Goal: Check status: Check status

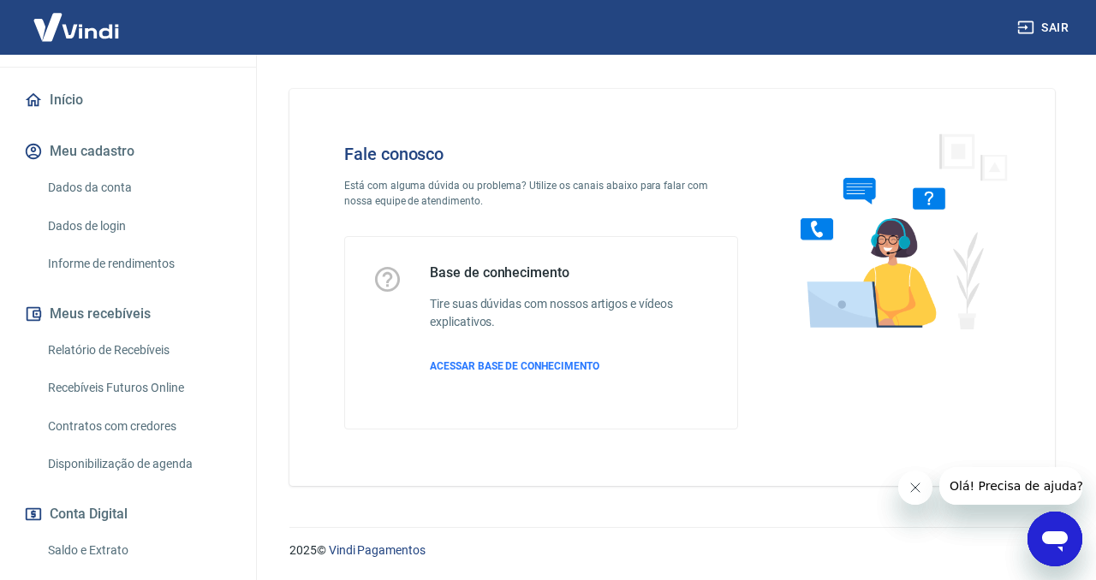
scroll to position [175, 0]
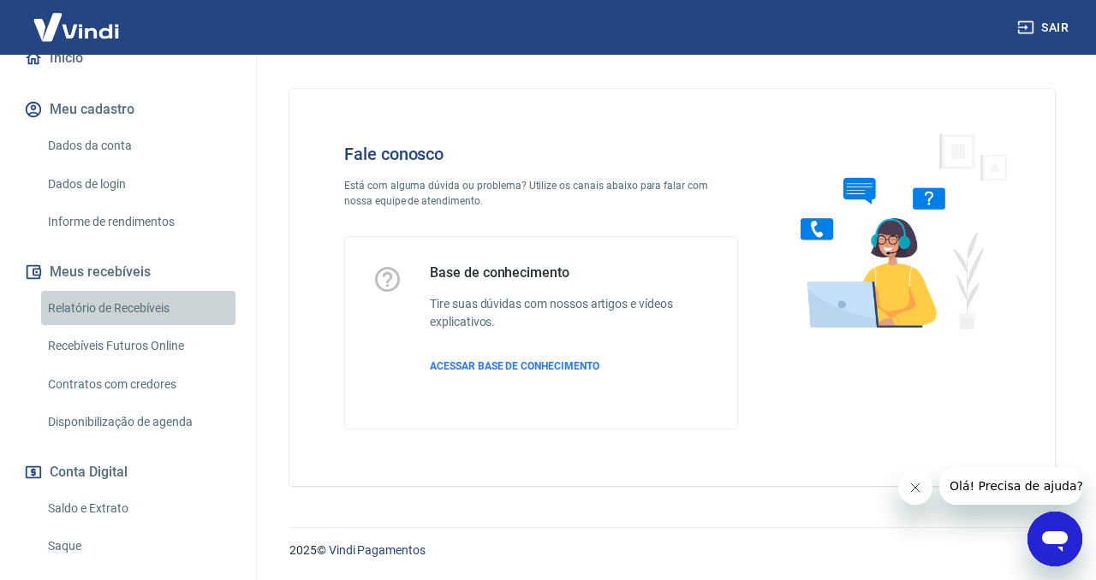
click at [153, 326] on link "Relatório de Recebíveis" at bounding box center [138, 308] width 194 height 35
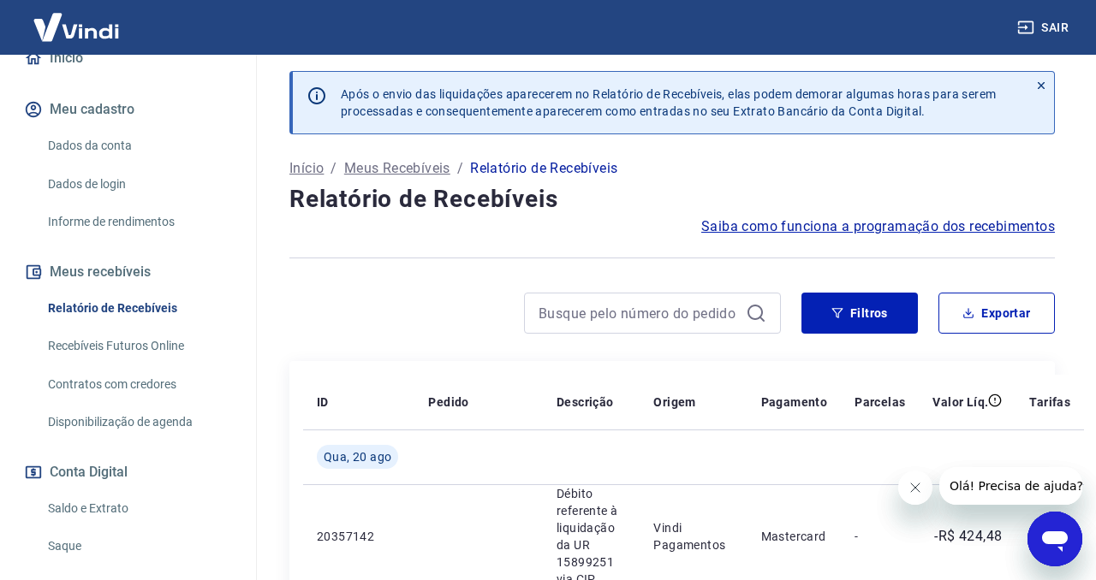
scroll to position [2466, 0]
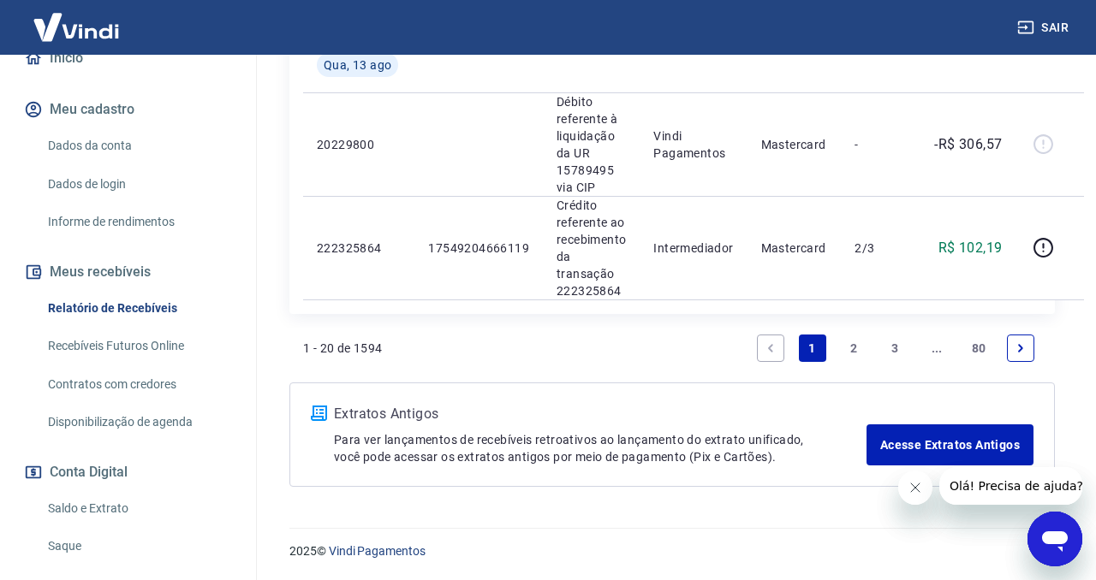
click at [847, 347] on link "2" at bounding box center [853, 348] width 27 height 27
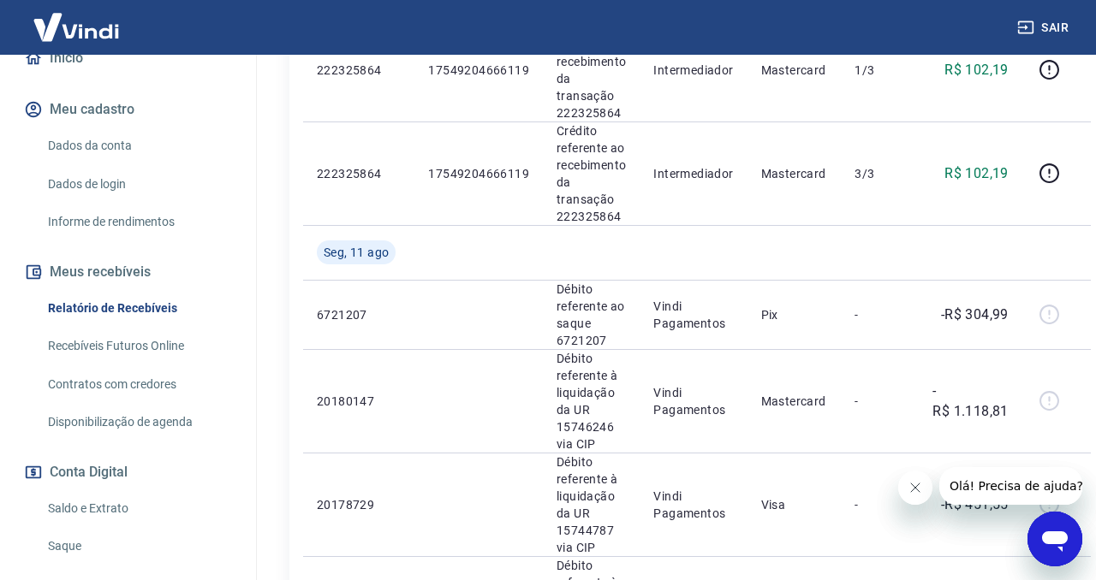
scroll to position [474, 0]
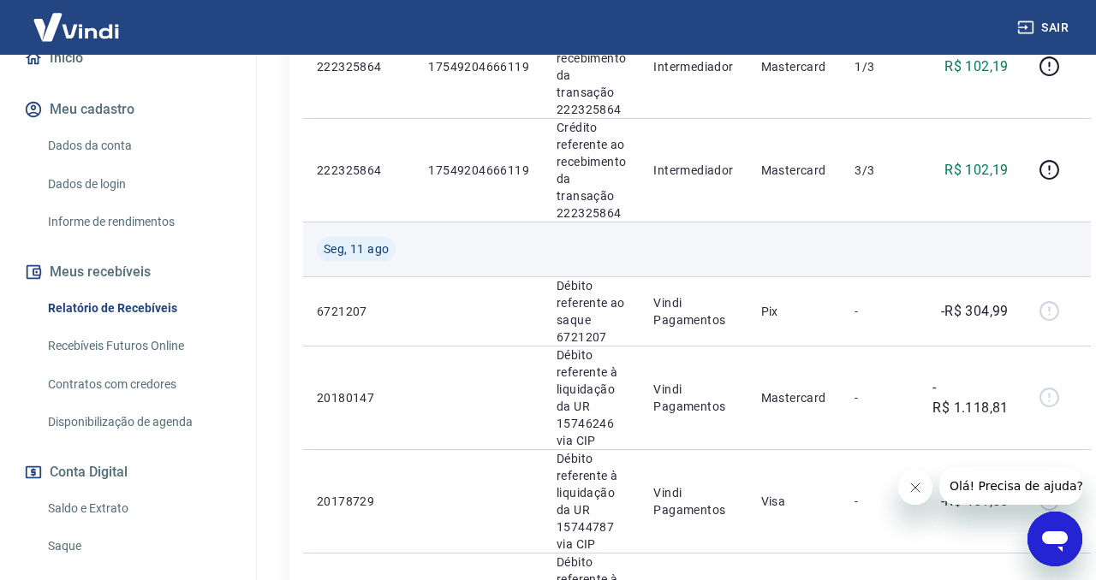
click at [555, 242] on td at bounding box center [591, 249] width 97 height 55
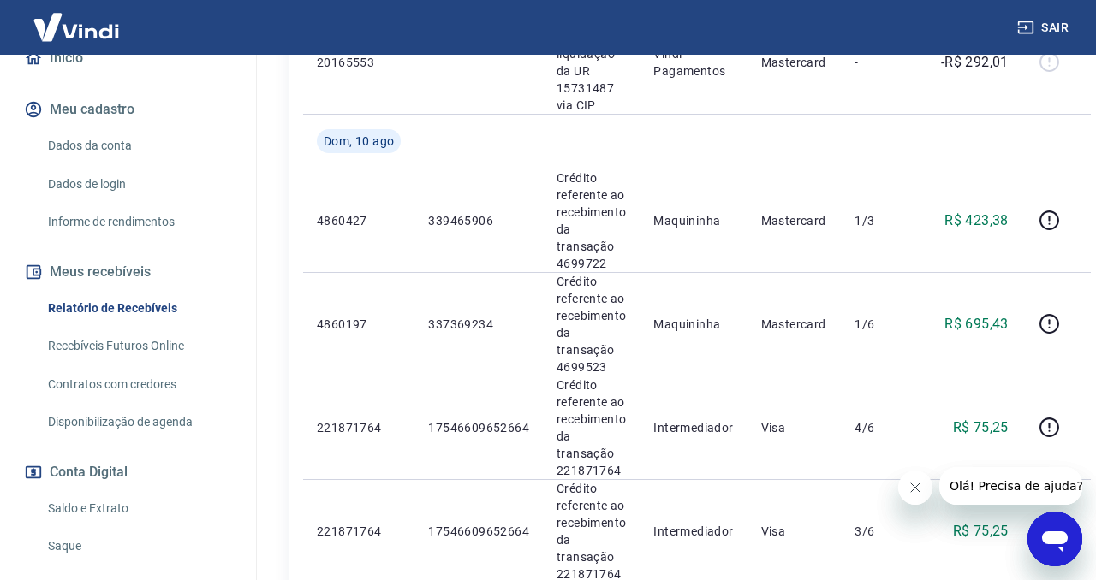
scroll to position [1016, 0]
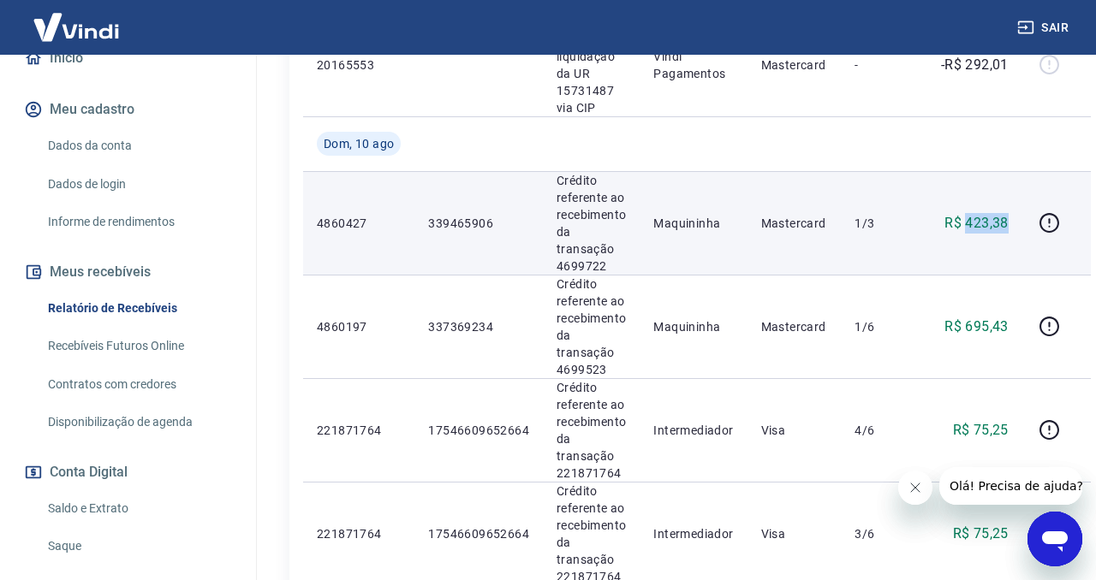
drag, startPoint x: 963, startPoint y: 223, endPoint x: 1009, endPoint y: 221, distance: 46.2
click at [1009, 221] on td "R$ 423,38" at bounding box center [969, 223] width 103 height 104
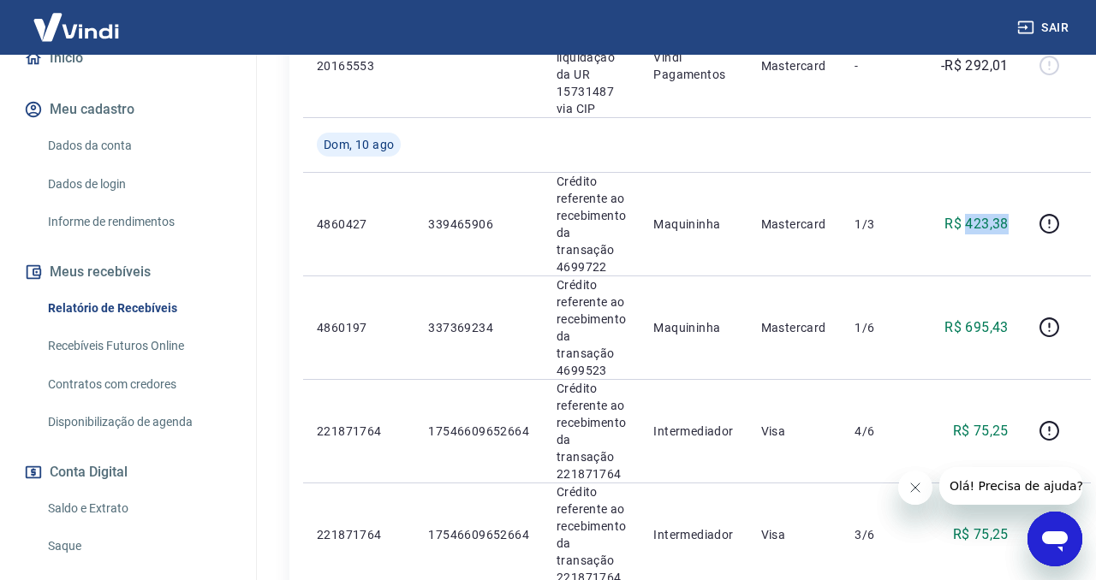
copy p "423,38"
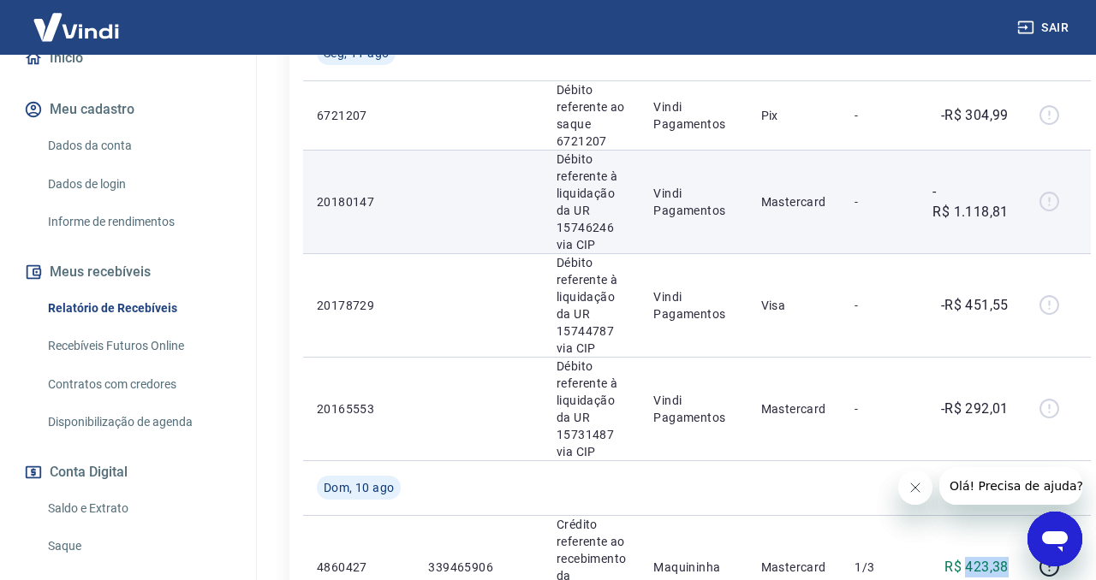
scroll to position [677, 0]
